Goal: Task Accomplishment & Management: Use online tool/utility

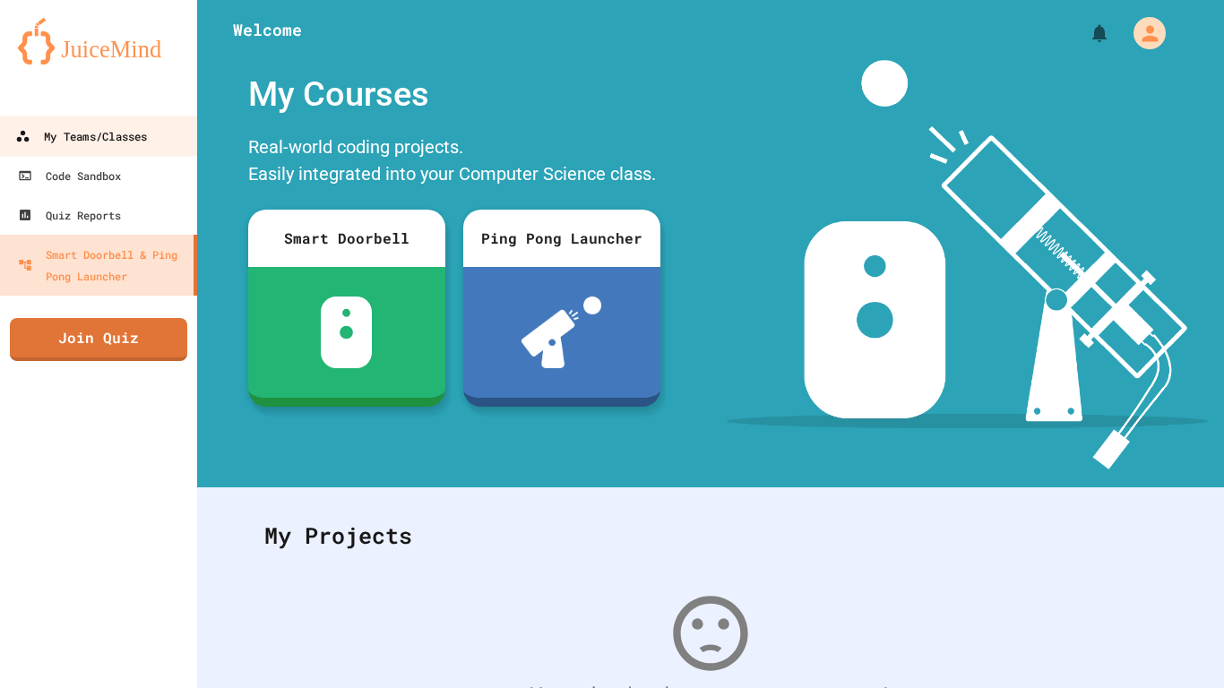
click at [77, 127] on div "My Teams/Classes" at bounding box center [81, 136] width 132 height 22
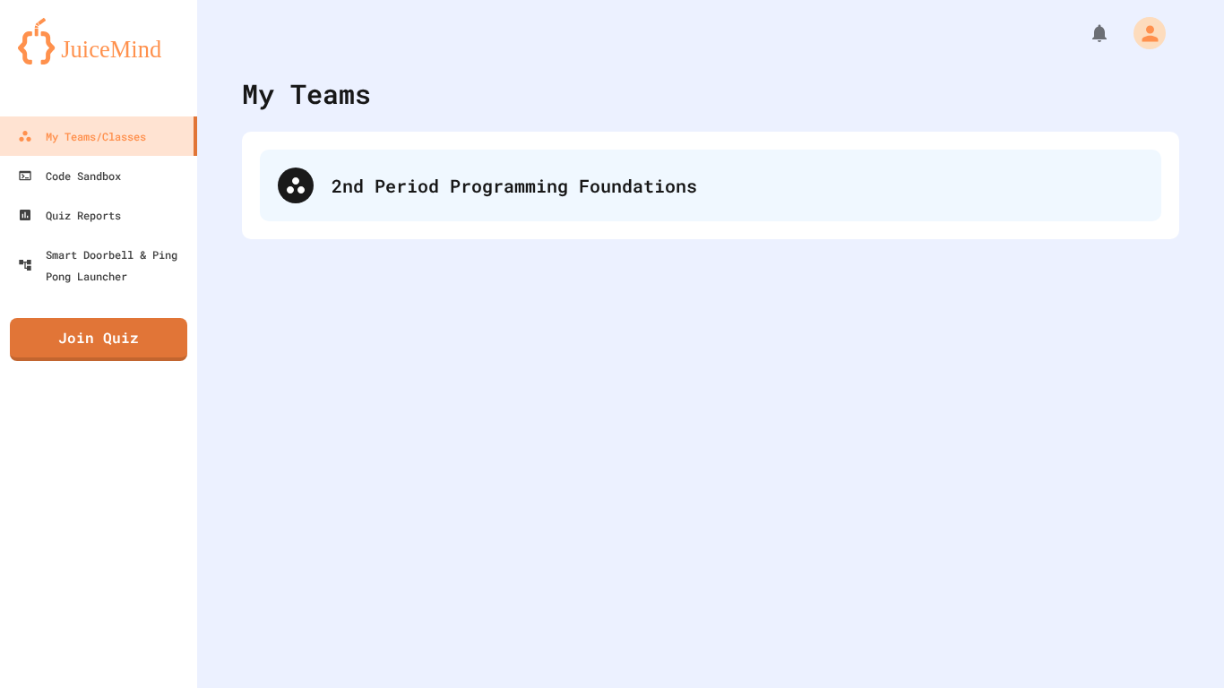
click at [579, 195] on div "2nd Period Programming Foundations" at bounding box center [738, 185] width 812 height 27
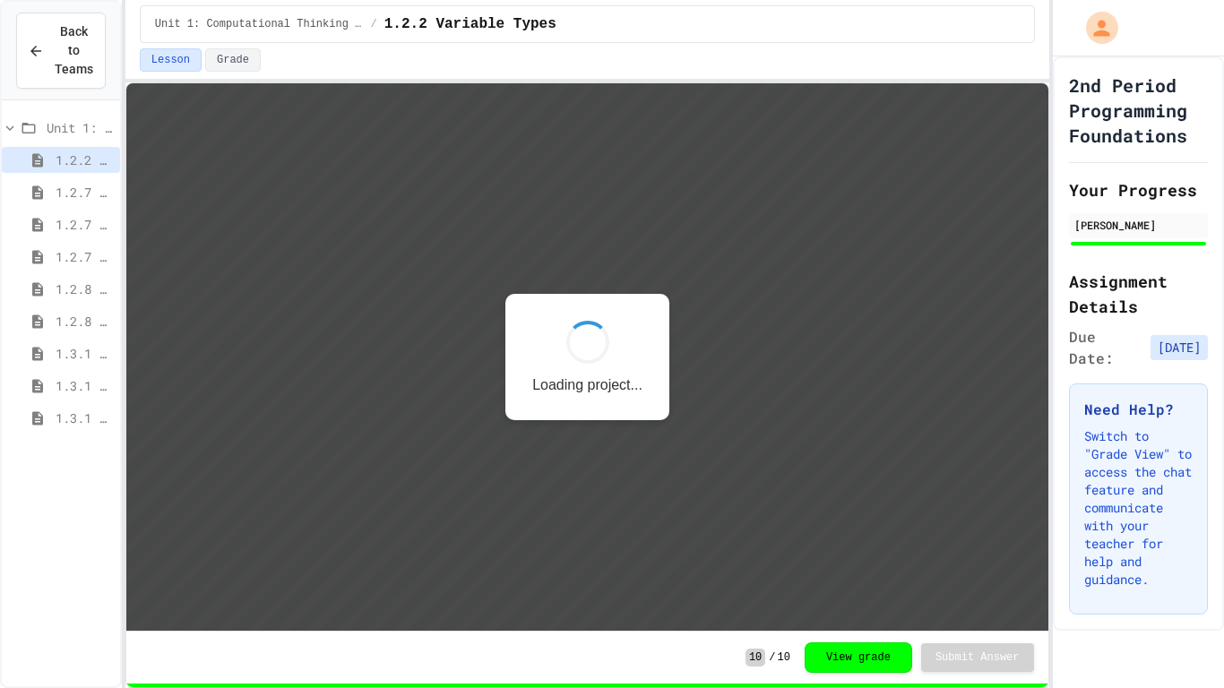
scroll to position [2, 0]
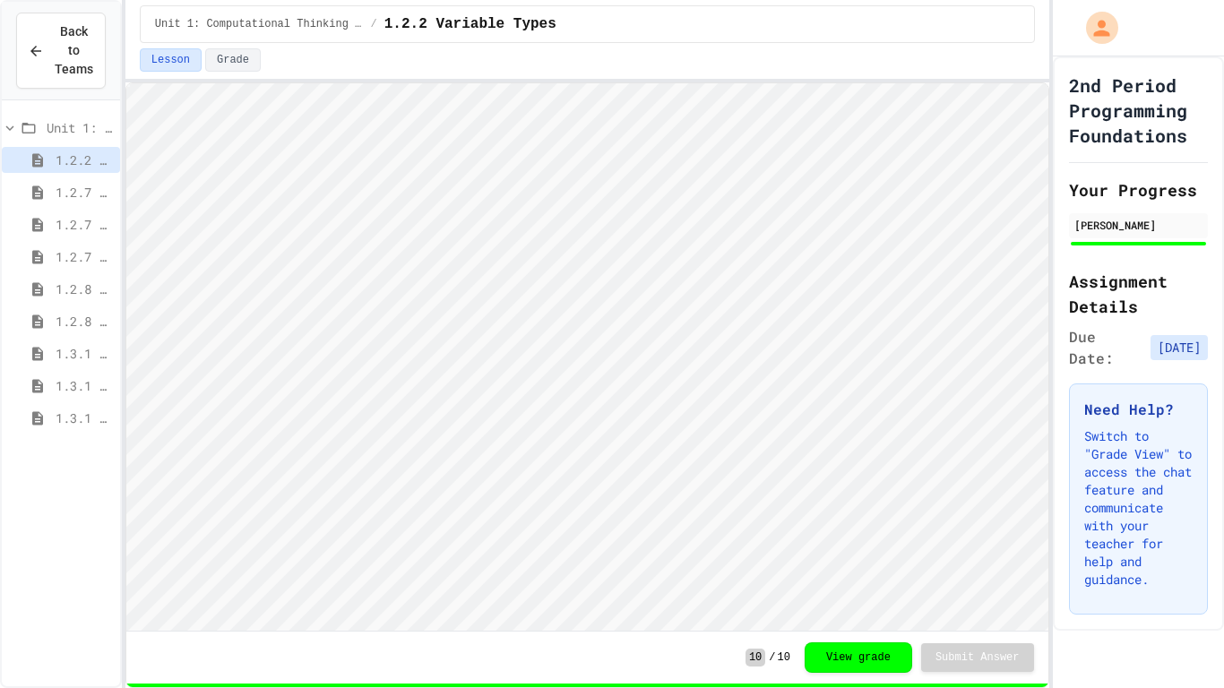
click at [63, 422] on span "1.3.1 Iteration Patterns/Trends" at bounding box center [84, 418] width 57 height 19
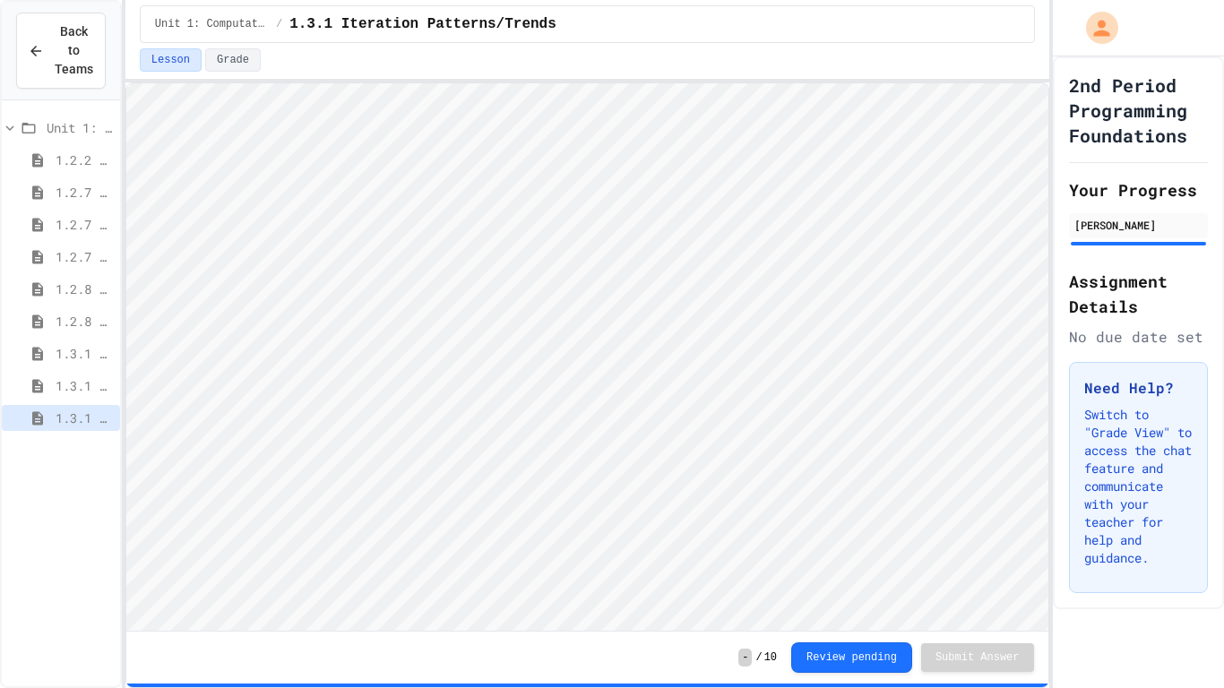
click at [61, 422] on span "1.3.1 Iteration Patterns/Trends" at bounding box center [84, 418] width 57 height 19
click at [82, 419] on span "1.3.1 Iteration Patterns/Trends" at bounding box center [84, 418] width 57 height 19
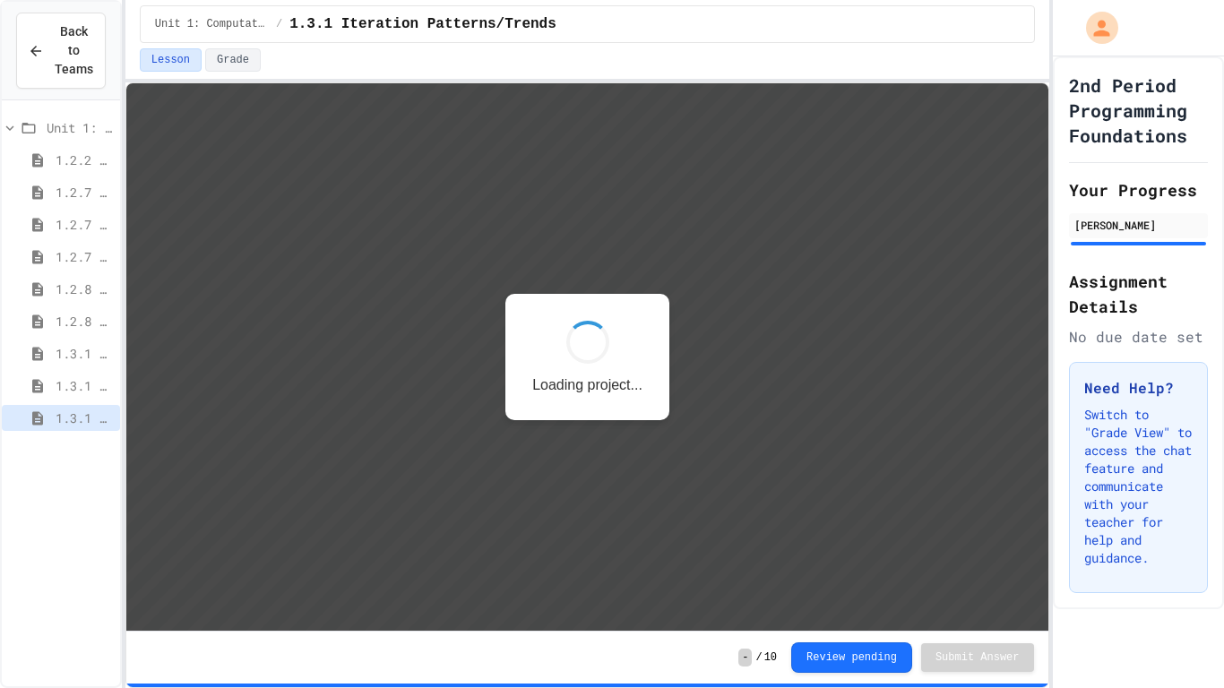
scroll to position [2, 0]
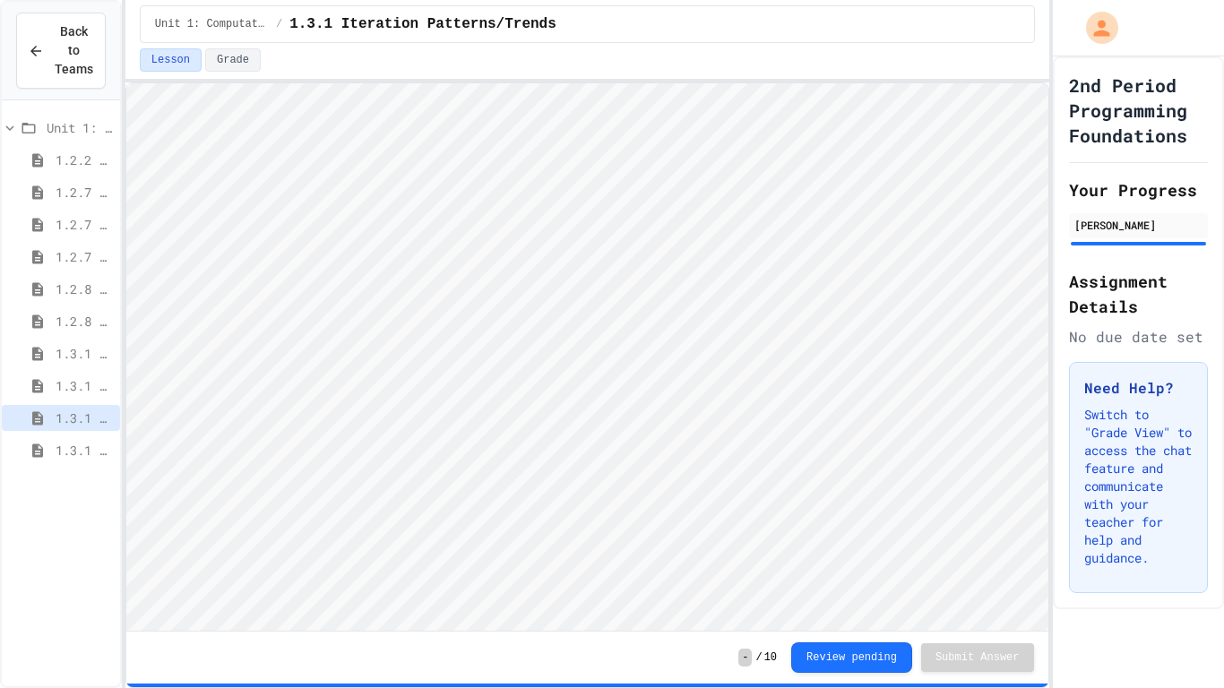
click at [84, 452] on span "1.3.1 Combined Algorithims" at bounding box center [84, 450] width 57 height 19
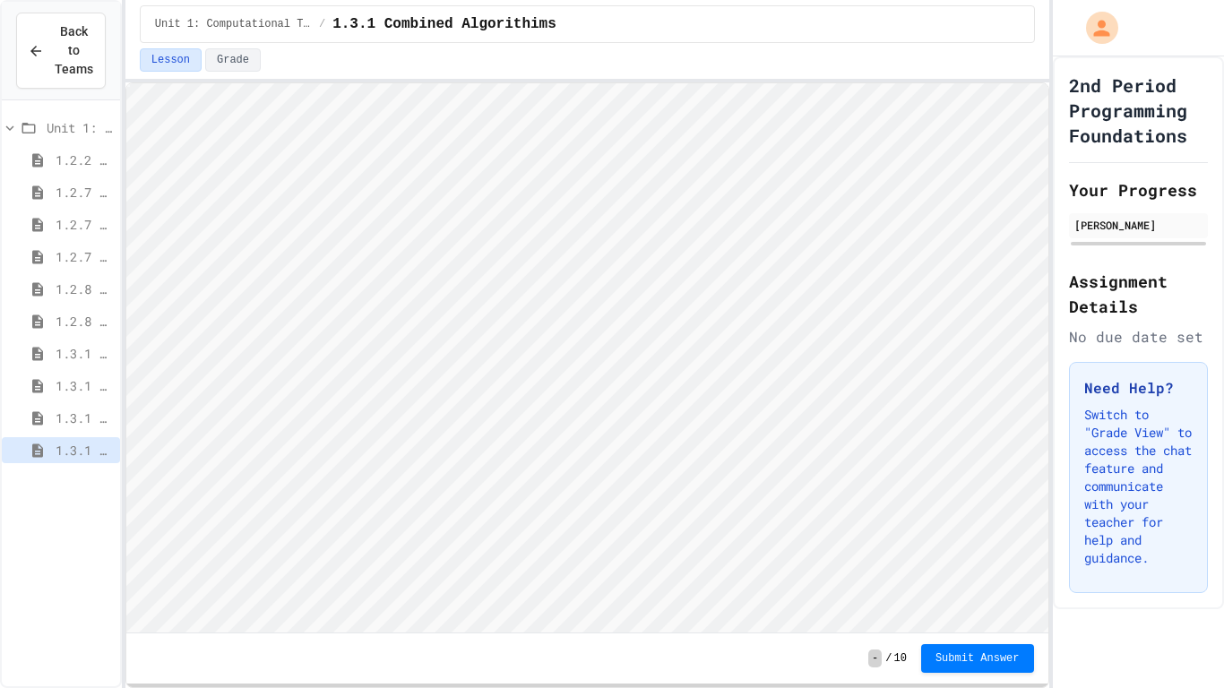
click at [81, 428] on div "1.3.1 Iteration Patterns/Trends" at bounding box center [61, 418] width 118 height 26
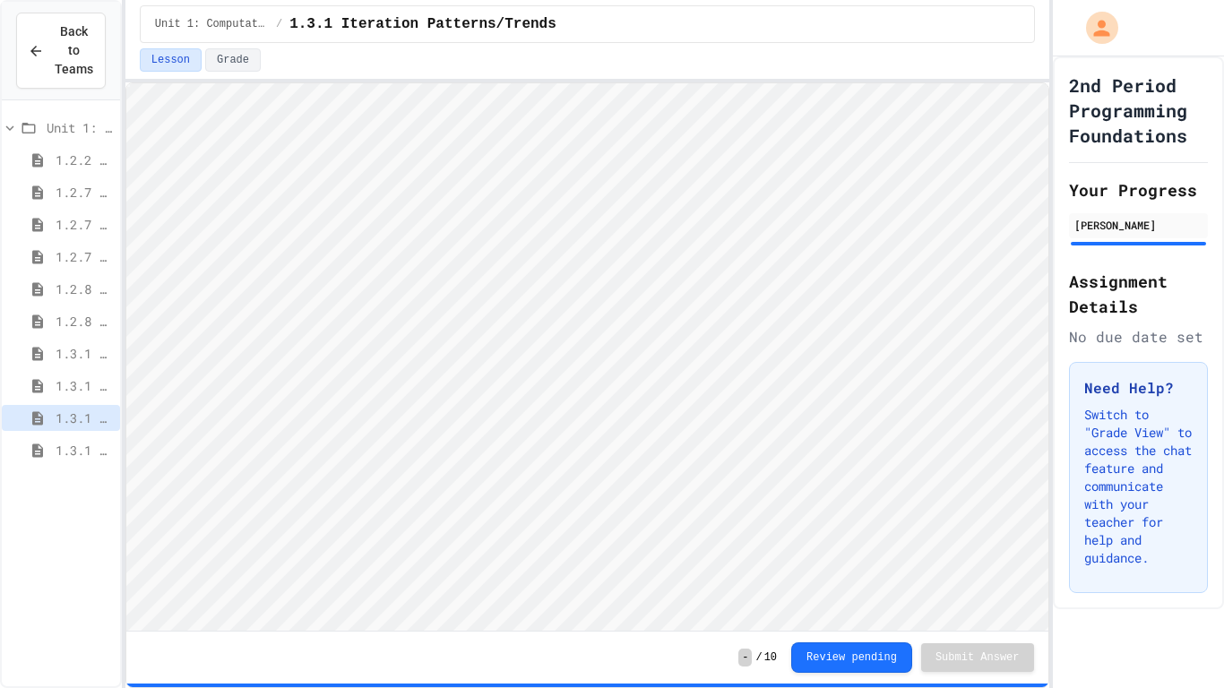
click at [48, 450] on div "1.3.1 Combined Algorithims" at bounding box center [61, 450] width 118 height 26
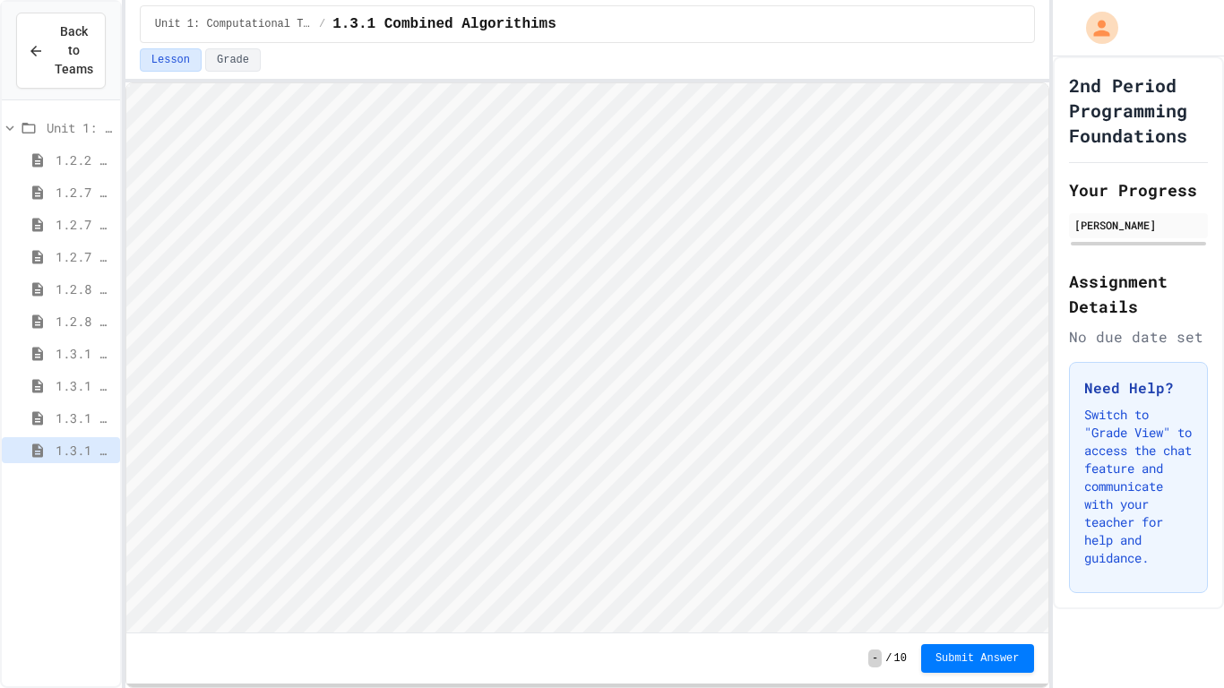
click at [177, 62] on button "Lesson" at bounding box center [171, 59] width 62 height 23
click at [402, 65] on div "Unit 1: Computational Thinking and Problem Solving / 1.3.1 Combined Algorithims…" at bounding box center [587, 344] width 924 height 688
type textarea "**"
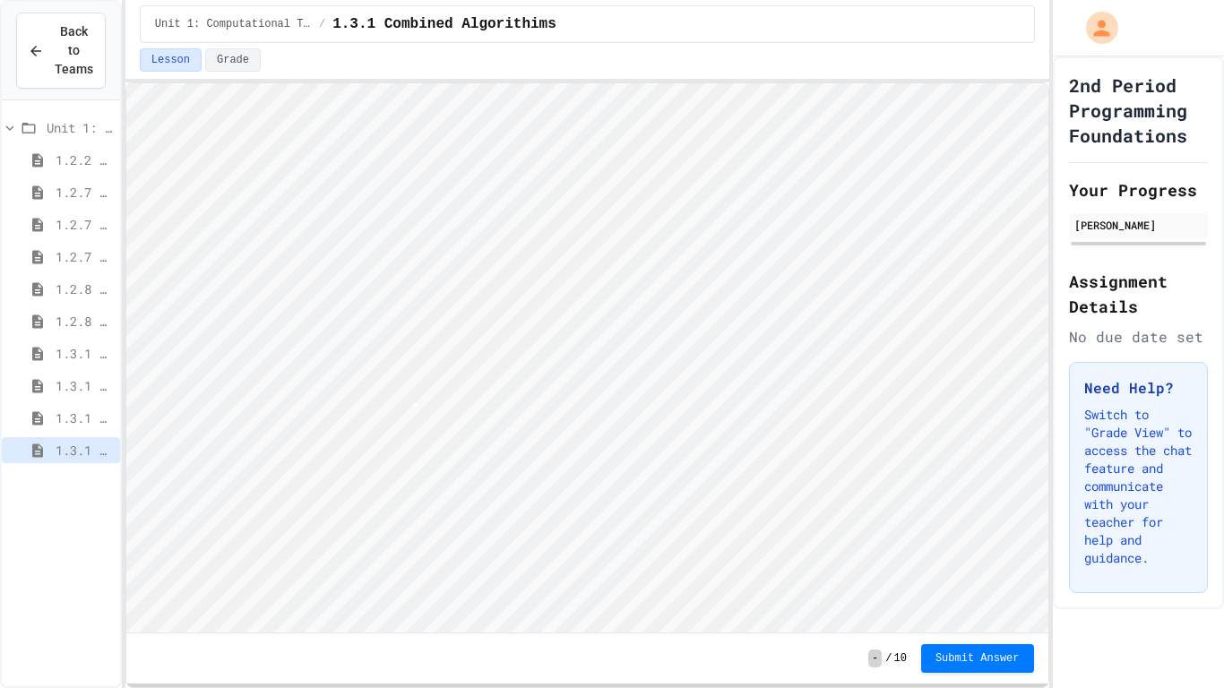
type textarea "*"
type textarea "**"
click at [1008, 662] on span "Submit Answer" at bounding box center [978, 659] width 84 height 14
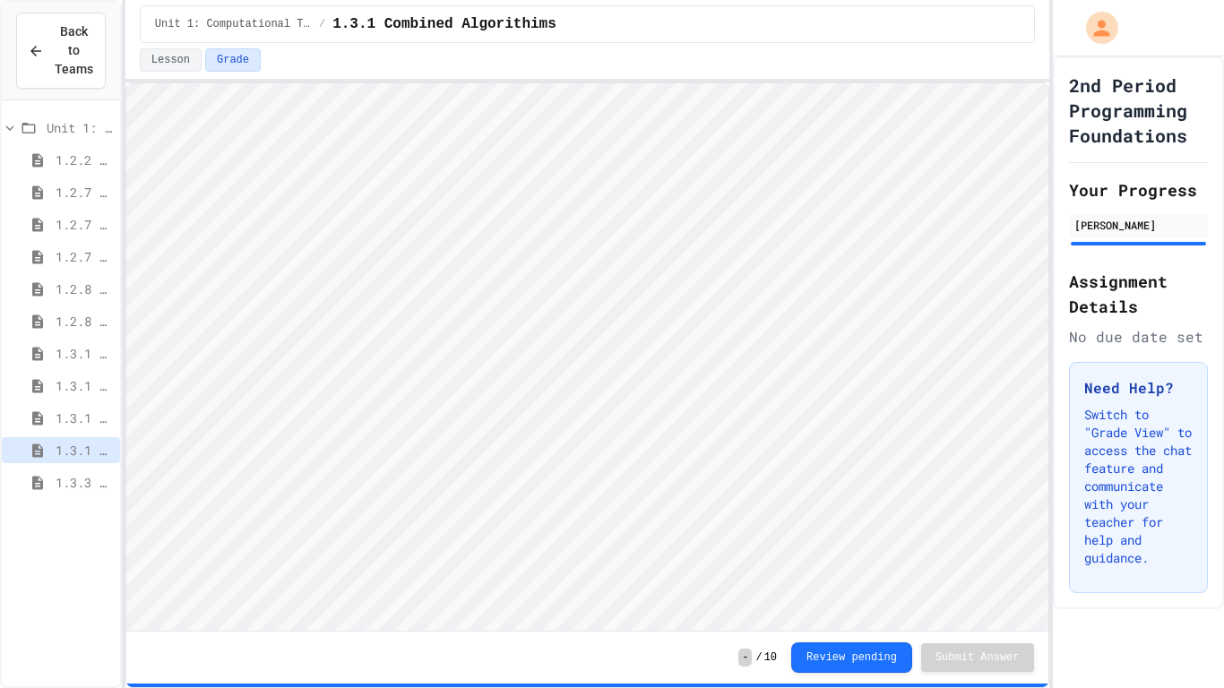
click at [54, 488] on div "1.3.3 Grocery Store Task" at bounding box center [61, 483] width 118 height 26
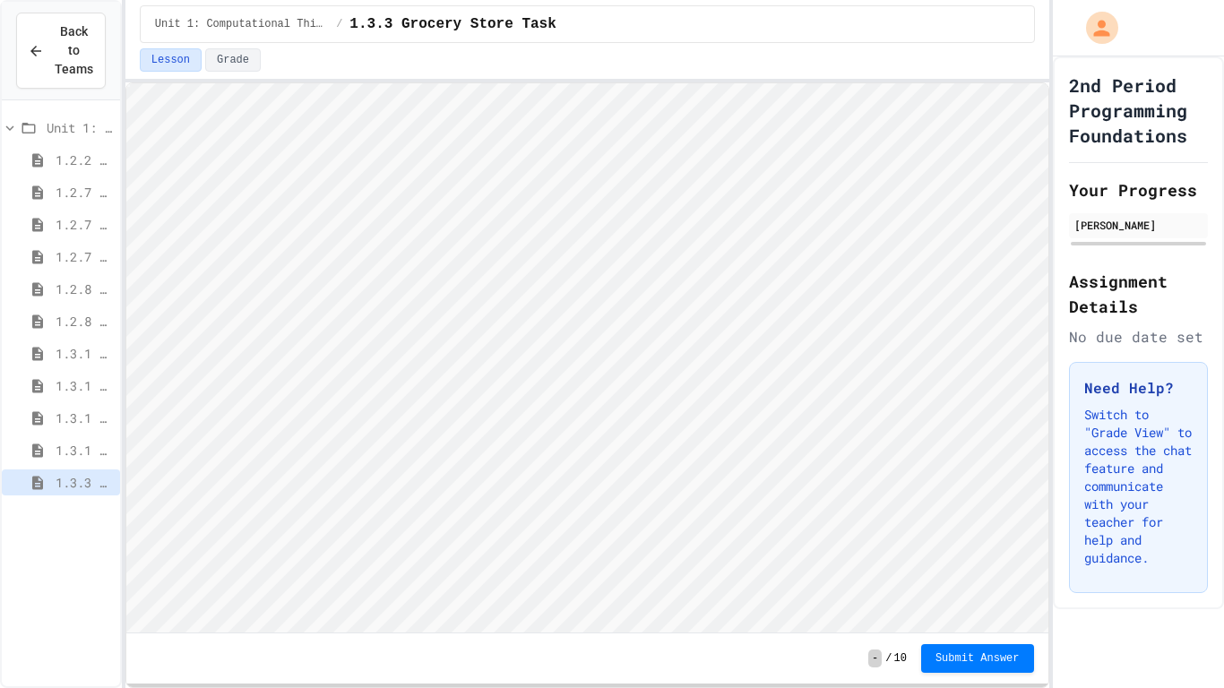
scroll to position [2, 0]
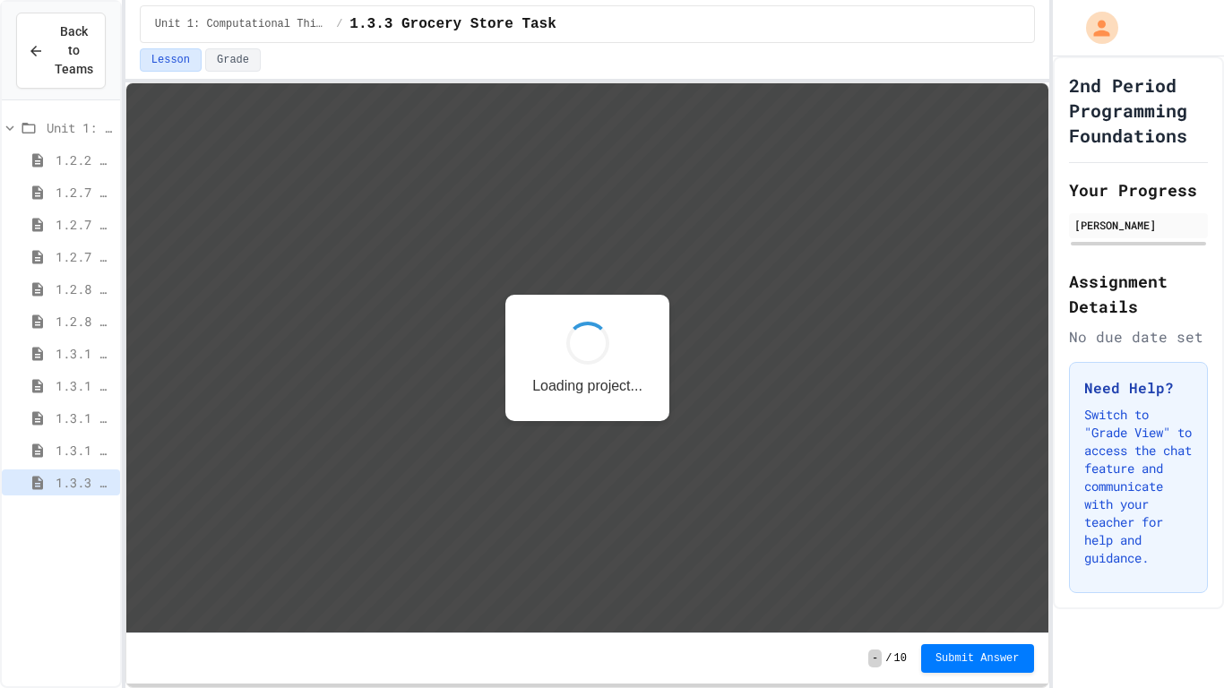
scroll to position [2, 0]
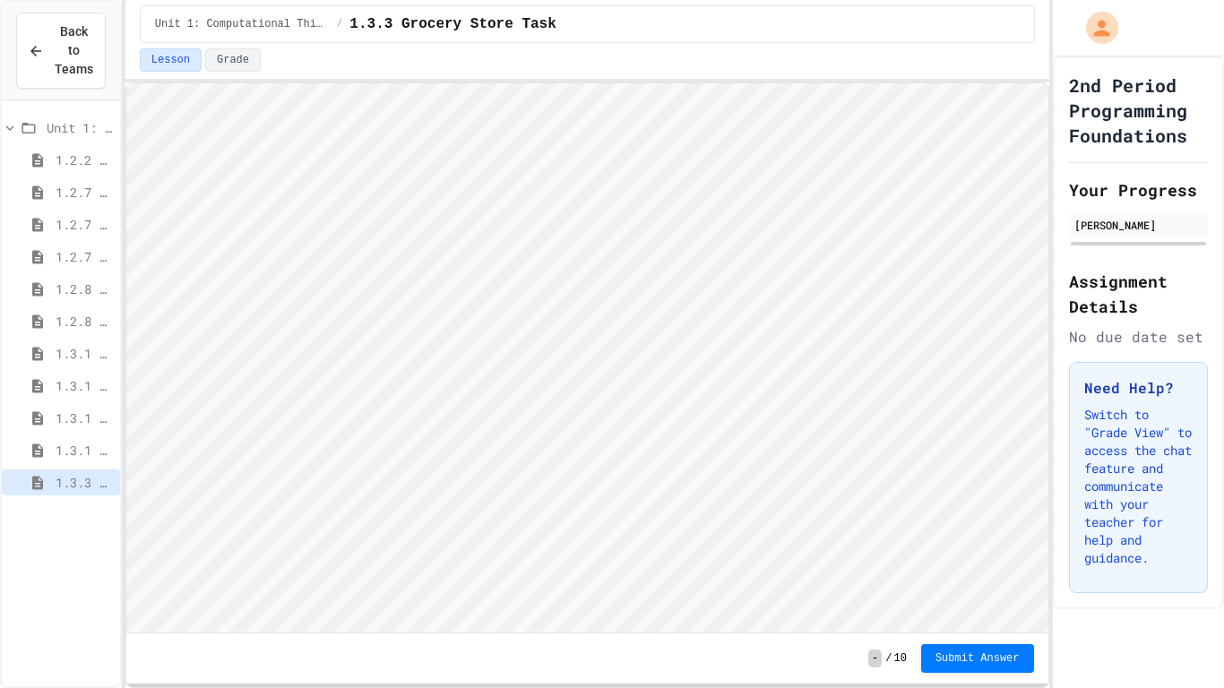
click at [387, 83] on html "Loading project... ! Error Loading Project There was an error loading the proje…" at bounding box center [586, 83] width 922 height 0
click at [1048, 83] on html "Loading project... ! Error Loading Project There was an error loading the proje…" at bounding box center [586, 83] width 922 height 0
click at [1003, 664] on button "Submit Answer" at bounding box center [978, 657] width 113 height 29
